Goal: Task Accomplishment & Management: Use online tool/utility

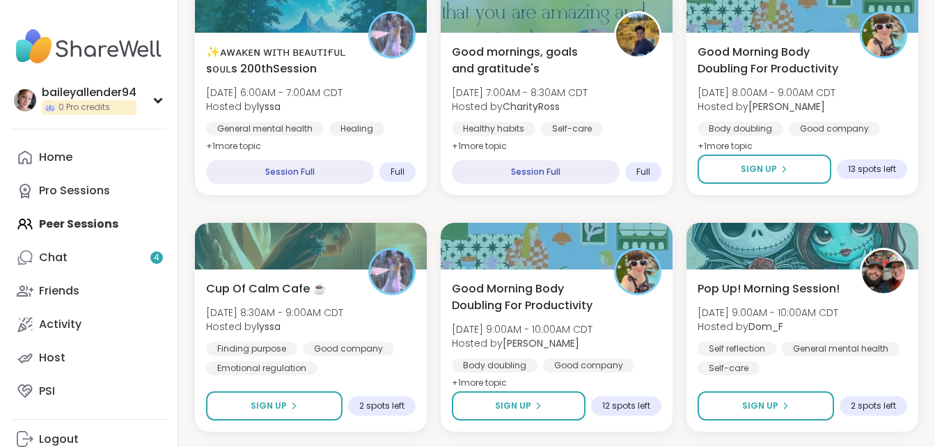
scroll to position [453, 0]
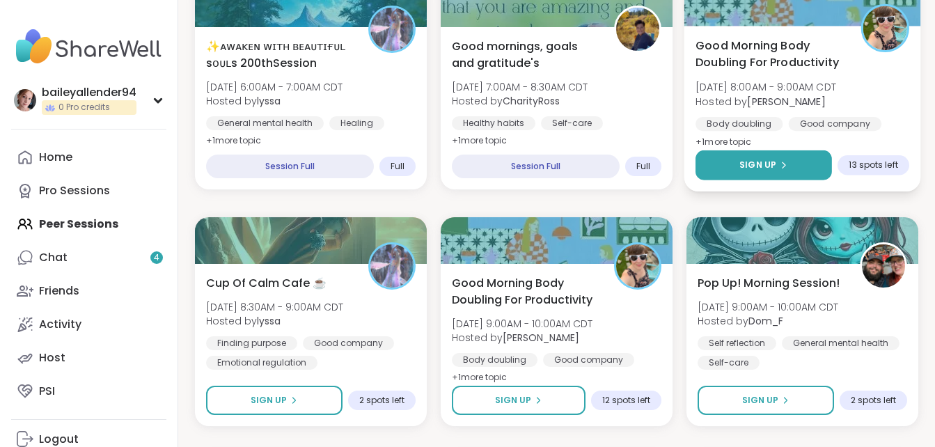
click at [793, 161] on button "Sign Up" at bounding box center [764, 165] width 136 height 30
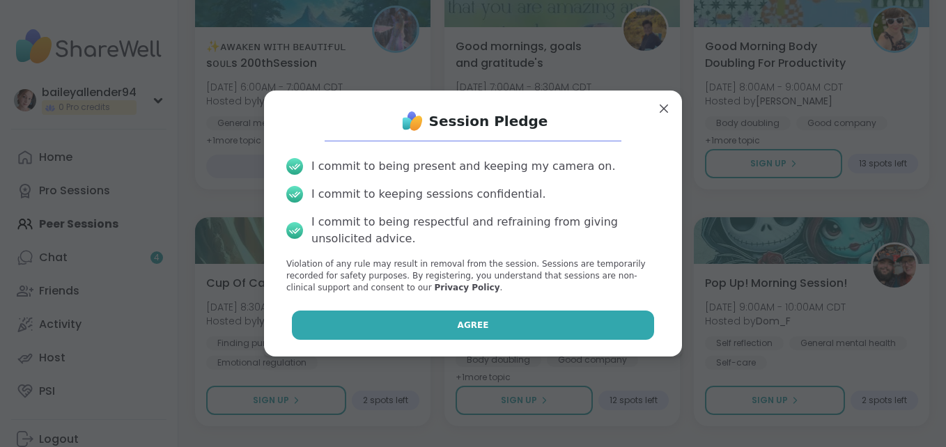
click at [515, 322] on button "Agree" at bounding box center [473, 325] width 363 height 29
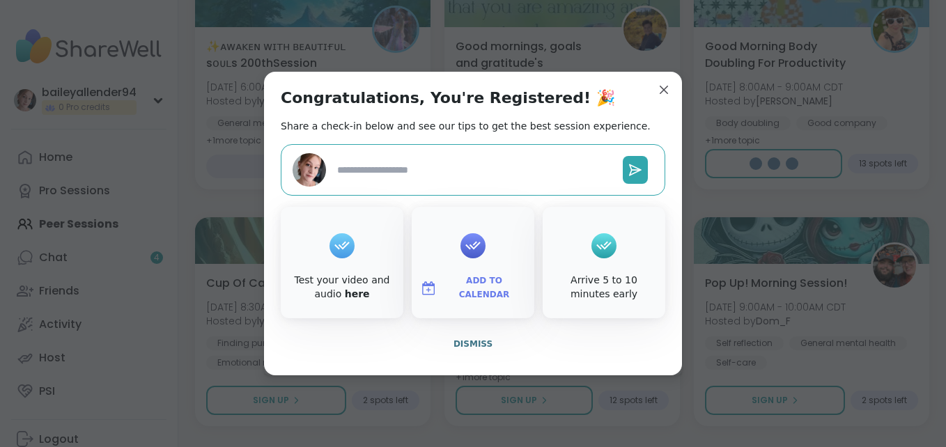
type textarea "*"
click at [464, 284] on span "Add to Calendar" at bounding box center [484, 287] width 84 height 27
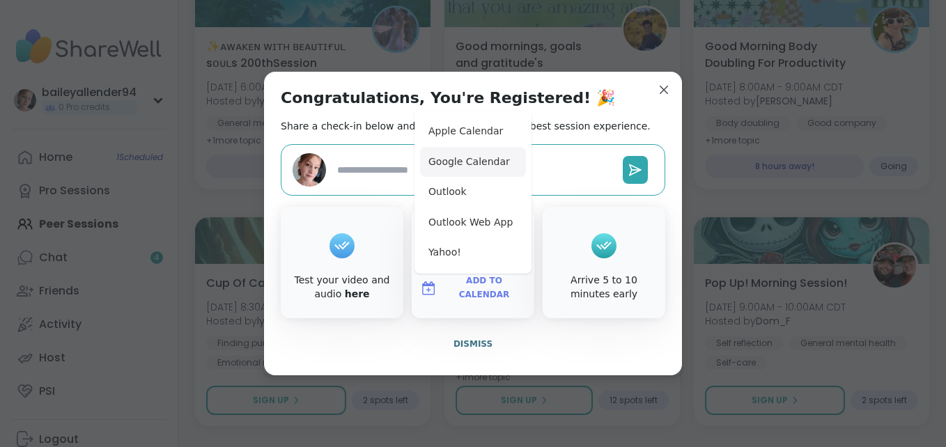
click at [479, 170] on button "Google Calendar" at bounding box center [473, 162] width 106 height 31
click at [464, 157] on button "Google Calendar" at bounding box center [473, 162] width 106 height 31
